Goal: Subscribe to service/newsletter

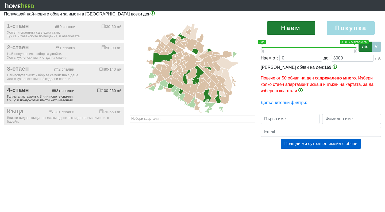
click at [97, 92] on div "100-260 m²" at bounding box center [109, 90] width 24 height 5
checkbox input "true"
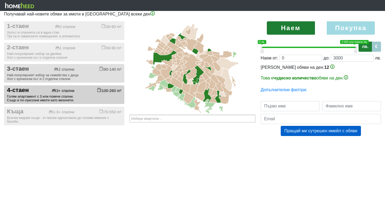
click at [86, 75] on button "3-стаен 2 спални 80-140 m² Най-популярният избор за семейства с деца. Хол с кух…" at bounding box center [64, 73] width 120 height 19
checkbox input "true"
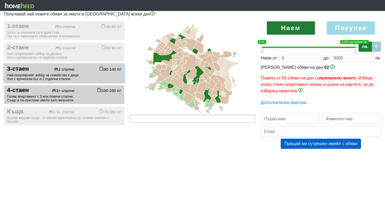
click at [162, 120] on input "text" at bounding box center [150, 118] width 38 height 7
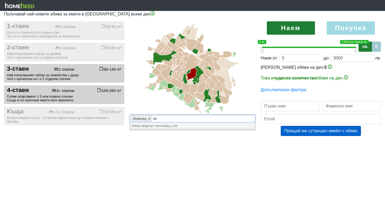
type input "i"
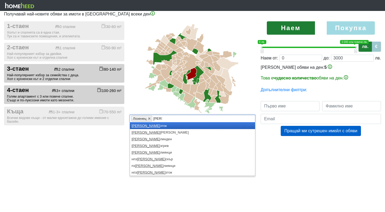
type input "ива"
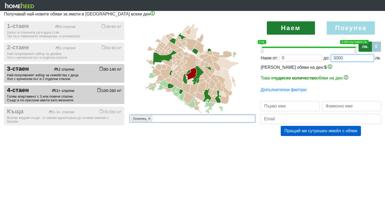
click at [342, 58] on input "3000" at bounding box center [352, 58] width 43 height 7
type input "0;300"
type input "300"
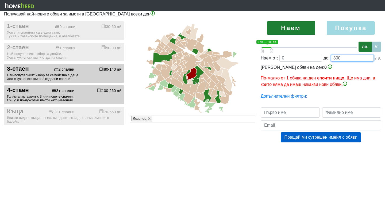
type input "0;2"
type input "2"
type input "0;3000"
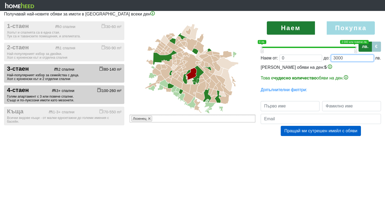
type input "3000"
type input "0;300"
type input "300"
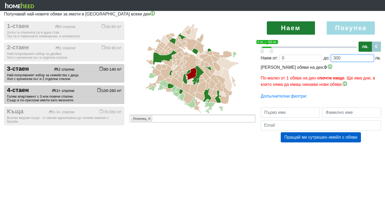
type input "0;30"
type input "30"
type input "0;3"
type input "3"
type input "0;2"
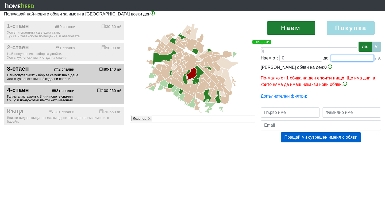
type input "2"
type input "0;20"
type input "20"
type input "0;200"
type input "200"
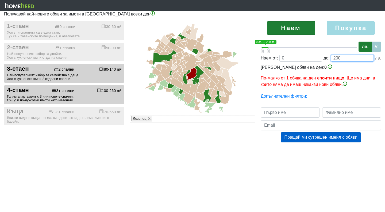
type input "0;2000"
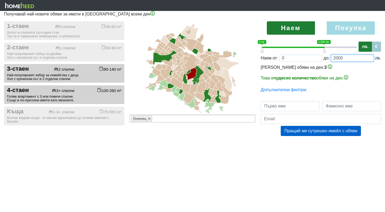
type input "2000"
type input "т"
type input "Todor"
type input "[PERSON_NAME]"
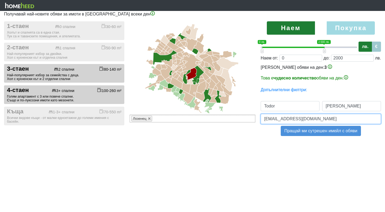
type input "[EMAIL_ADDRESS][DOMAIN_NAME]"
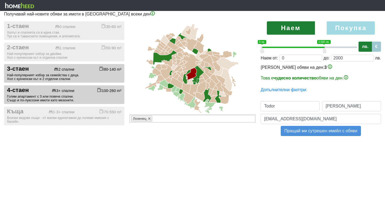
click at [337, 134] on button "Пращай ми сутрешен имейл с обяви" at bounding box center [321, 131] width 80 height 10
